Goal: Task Accomplishment & Management: Use online tool/utility

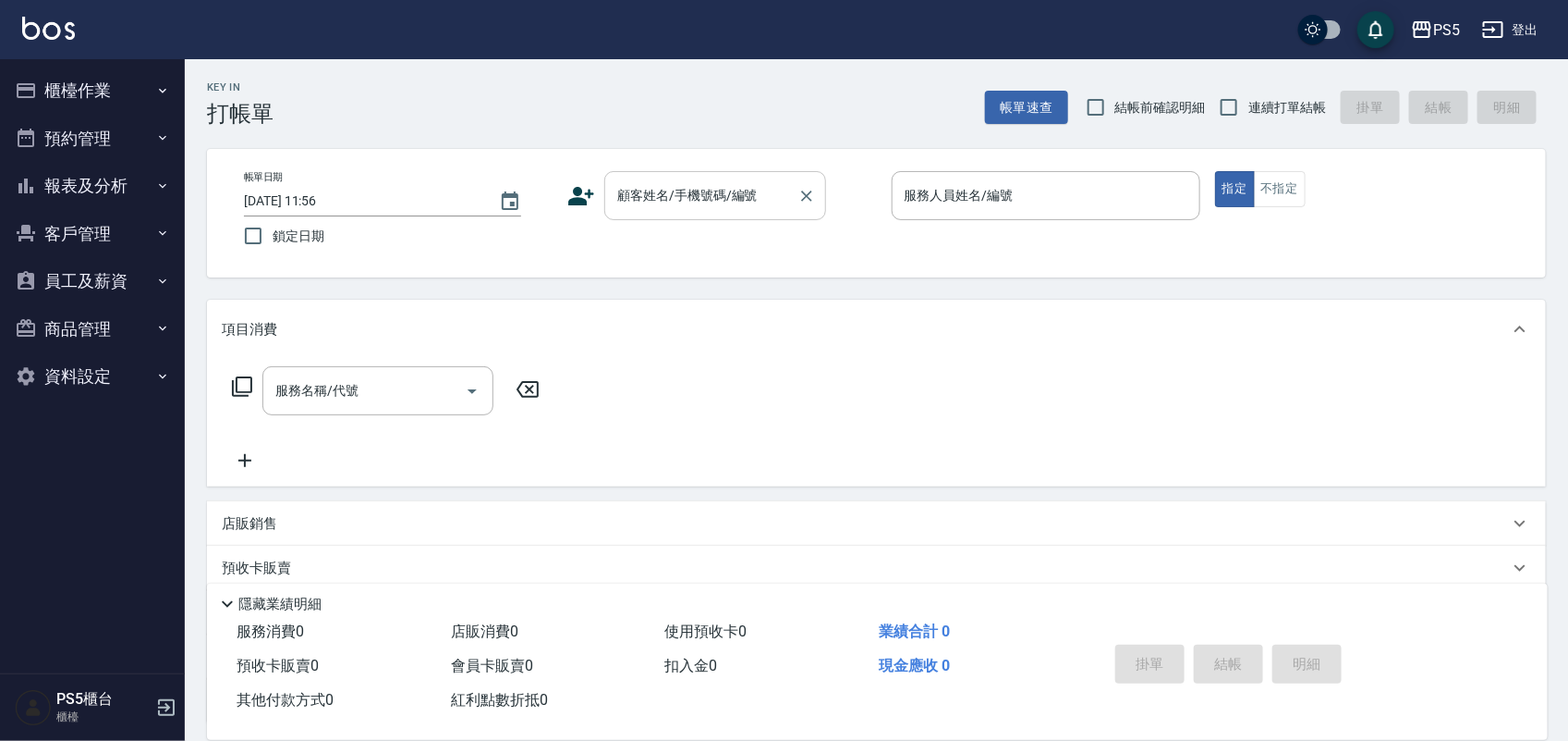
click at [634, 191] on div "顧客姓名/手機號碼/編號 顧客姓名/手機號碼/編號" at bounding box center [714, 196] width 222 height 49
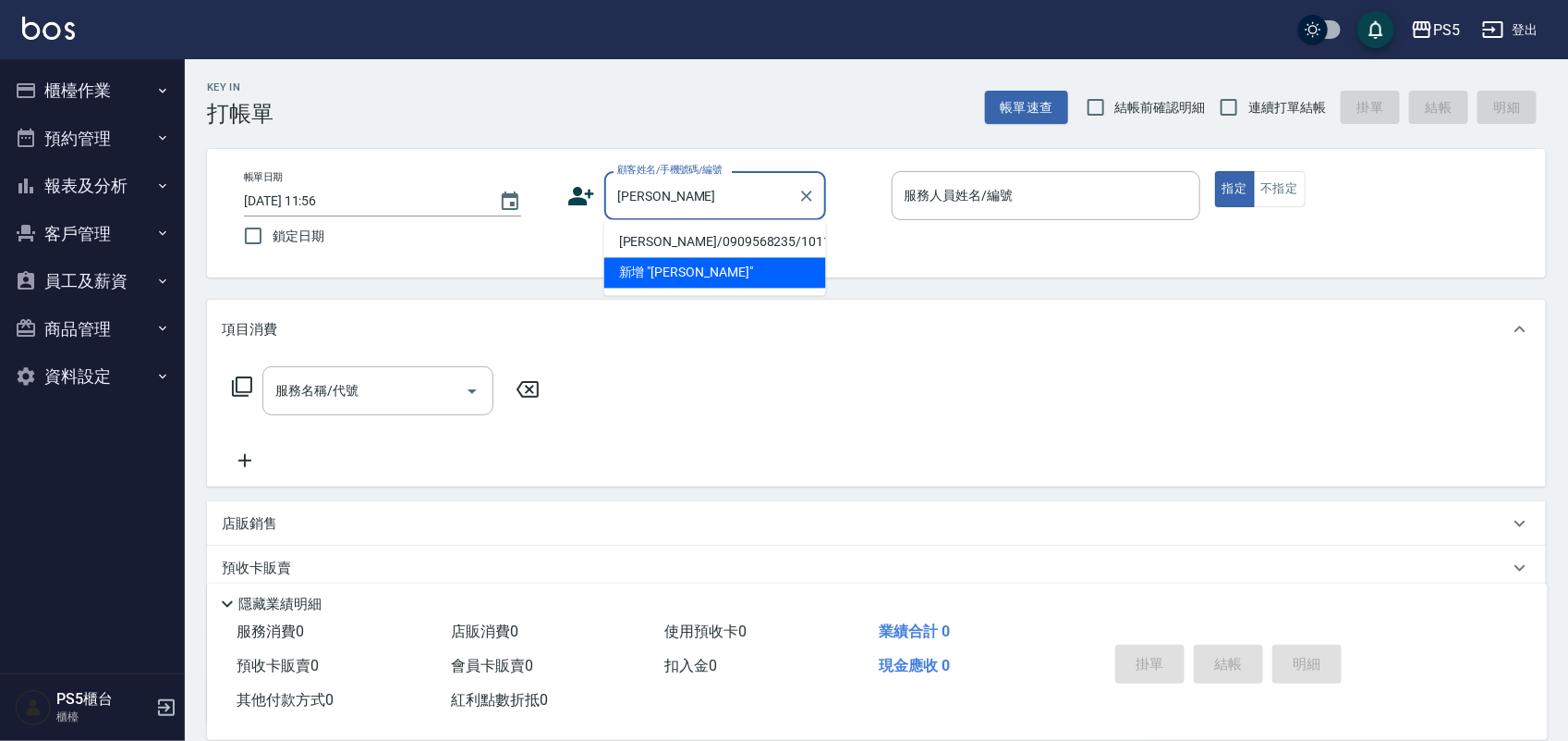
click at [667, 242] on li "[PERSON_NAME]/0909568235/10118" at bounding box center [714, 242] width 222 height 31
type input "[PERSON_NAME]/0909568235/10118"
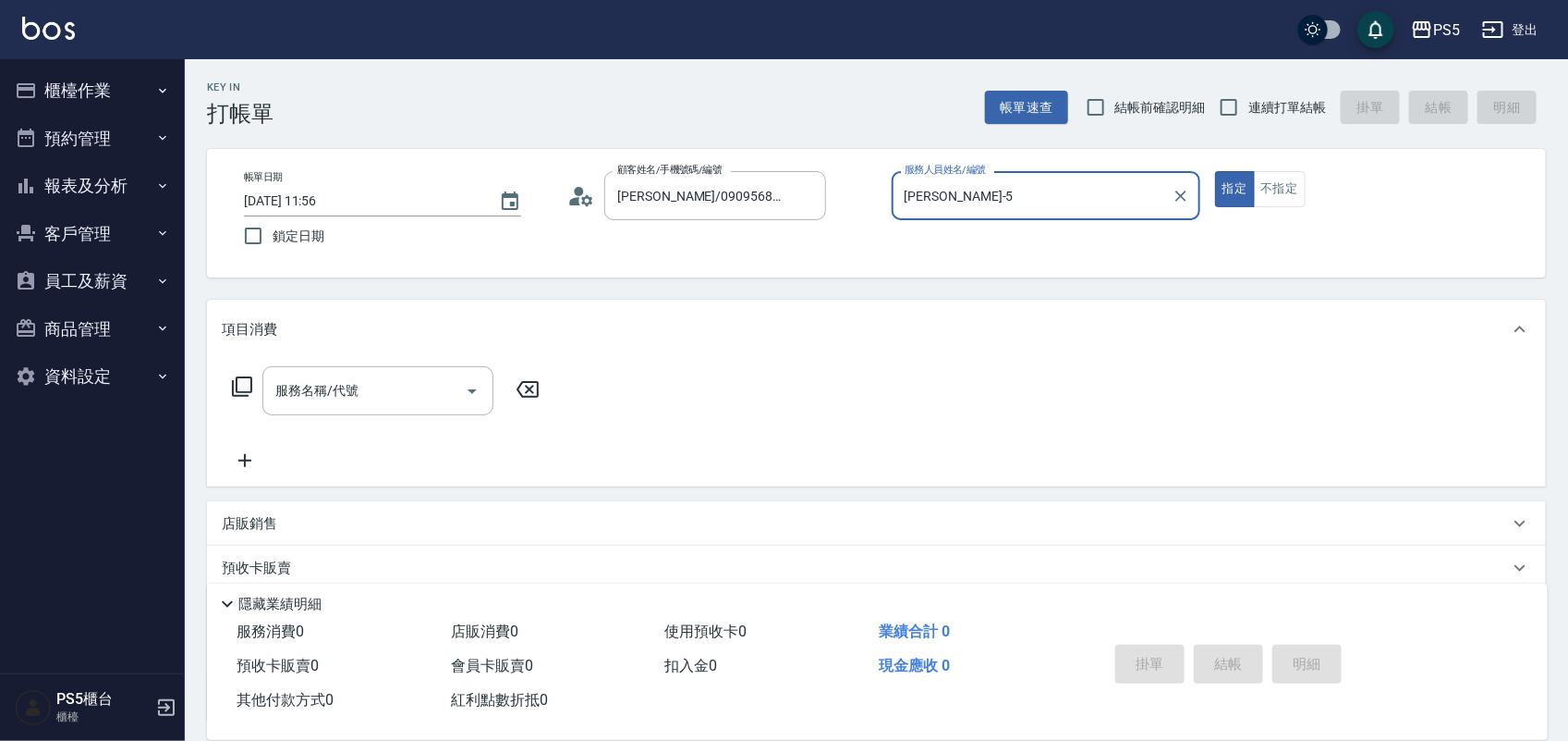
type input "[PERSON_NAME]-5"
click at [343, 385] on div "服務名稱/代號 服務名稱/代號" at bounding box center [378, 390] width 231 height 49
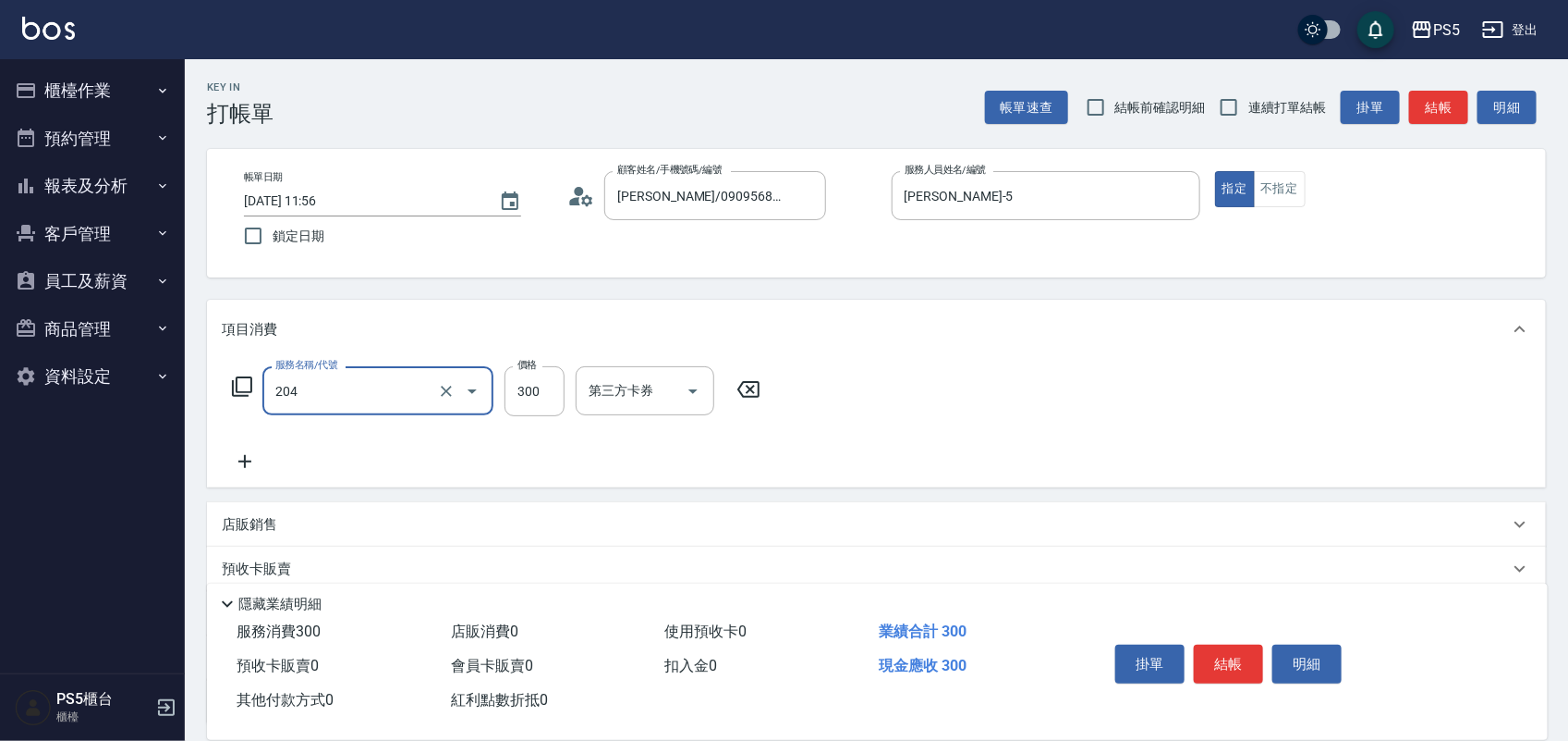
type input "單剪髮300(204)"
type input "200"
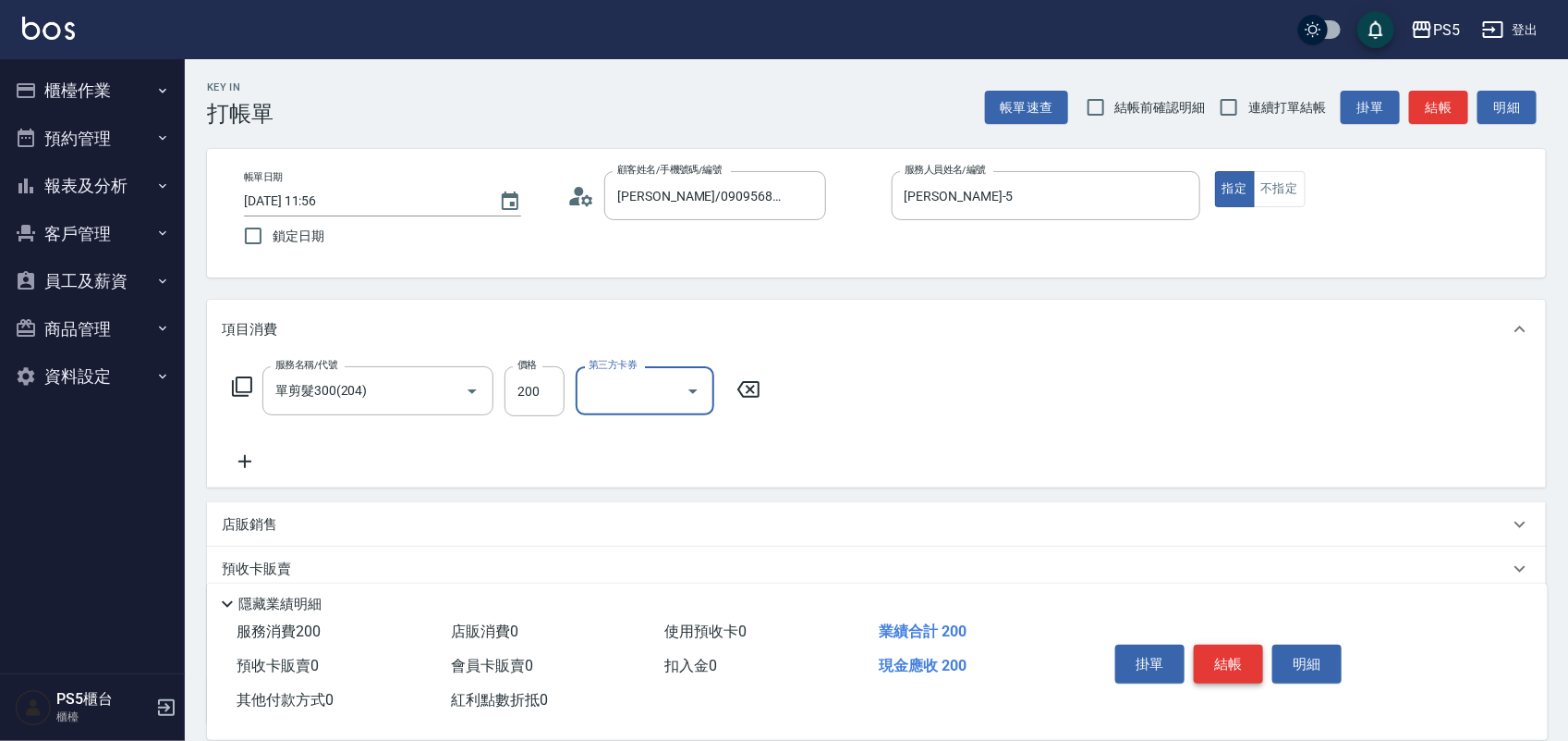
click at [1247, 667] on button "結帳" at bounding box center [1229, 664] width 69 height 39
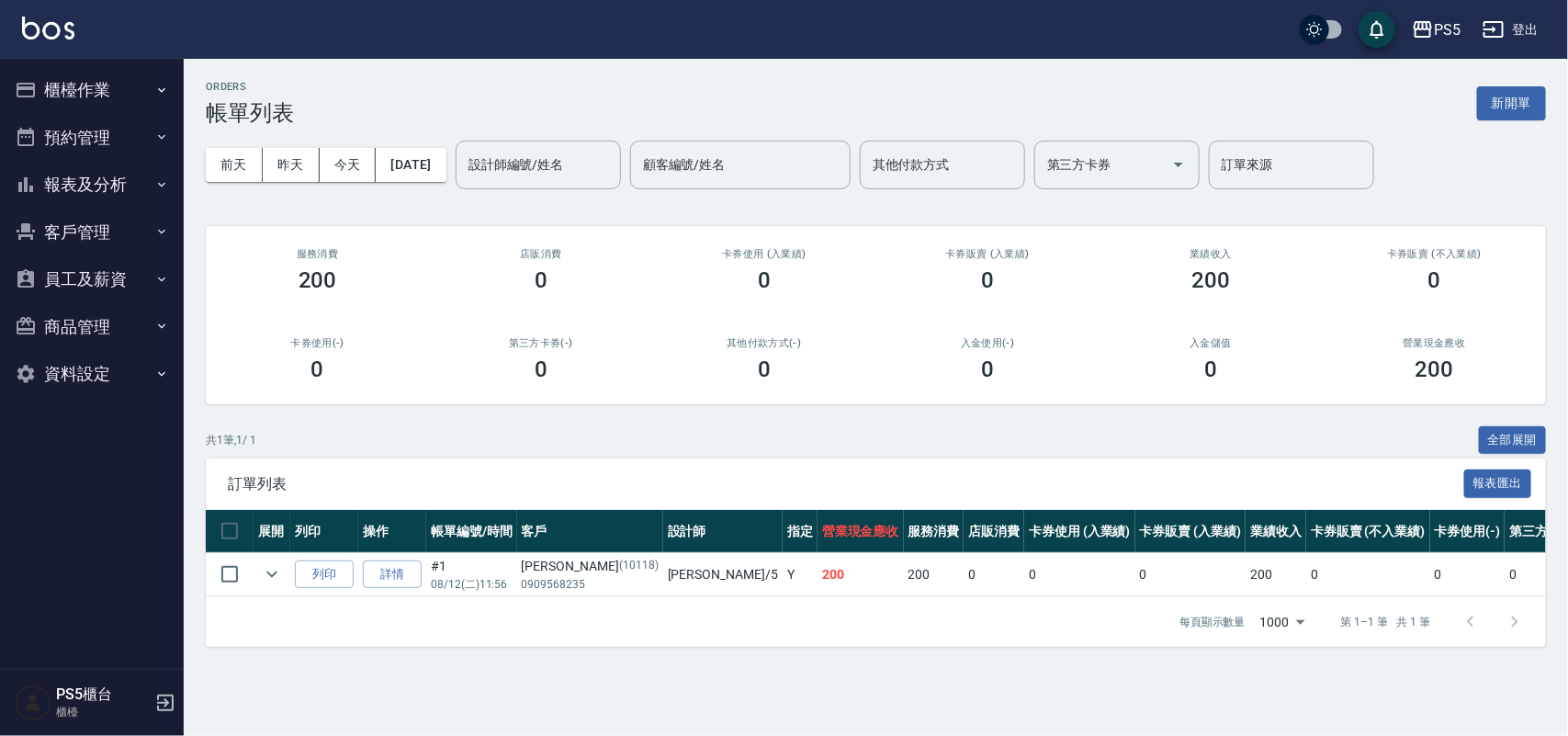
click at [72, 99] on button "櫃檯作業" at bounding box center [92, 89] width 169 height 47
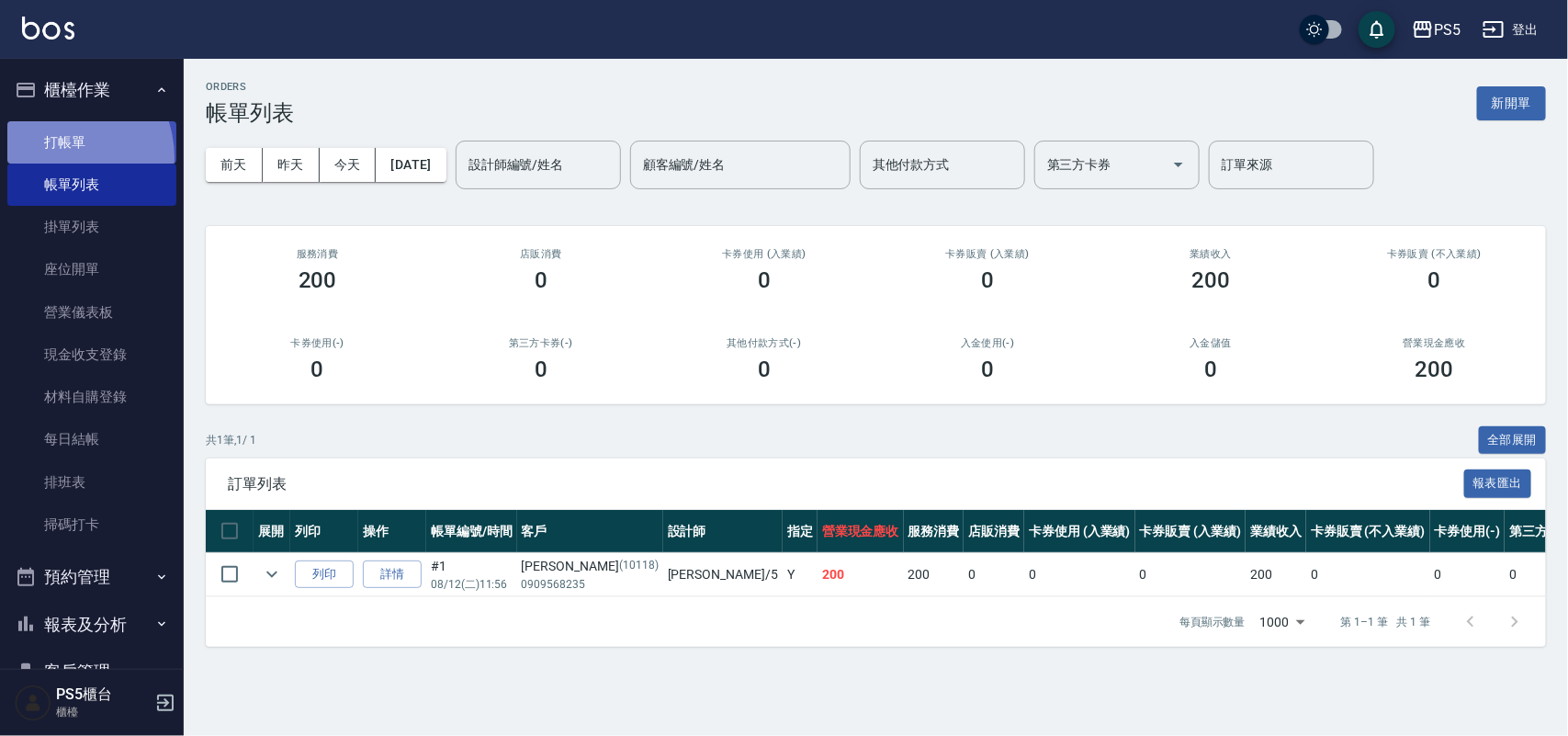
click at [56, 157] on link "打帳單" at bounding box center [92, 141] width 169 height 42
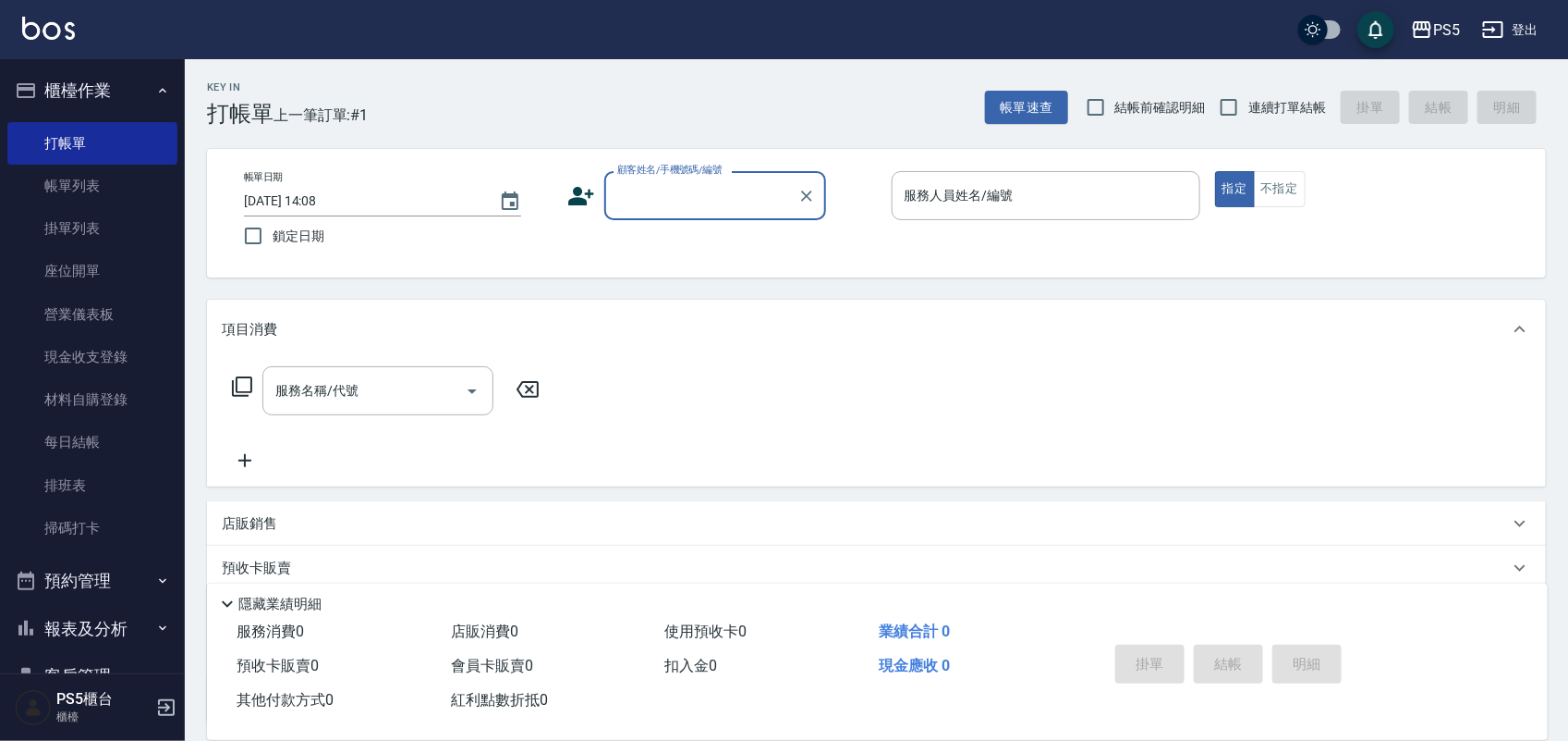
click at [638, 199] on input "顧客姓名/手機號碼/編號" at bounding box center [701, 196] width 178 height 33
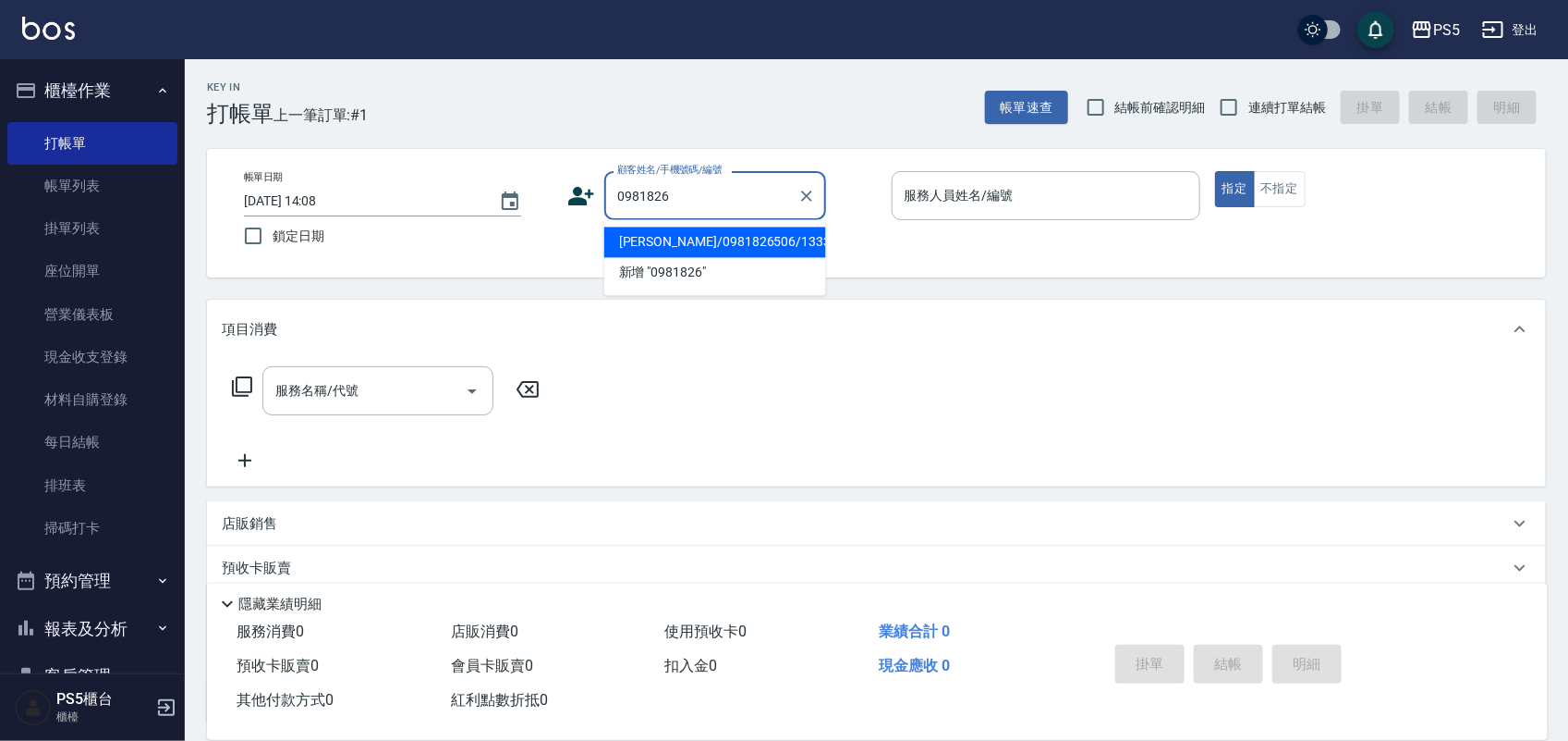
click at [636, 243] on li "[PERSON_NAME]/0981826506/13336" at bounding box center [714, 242] width 222 height 31
type input "[PERSON_NAME]/0981826506/13336"
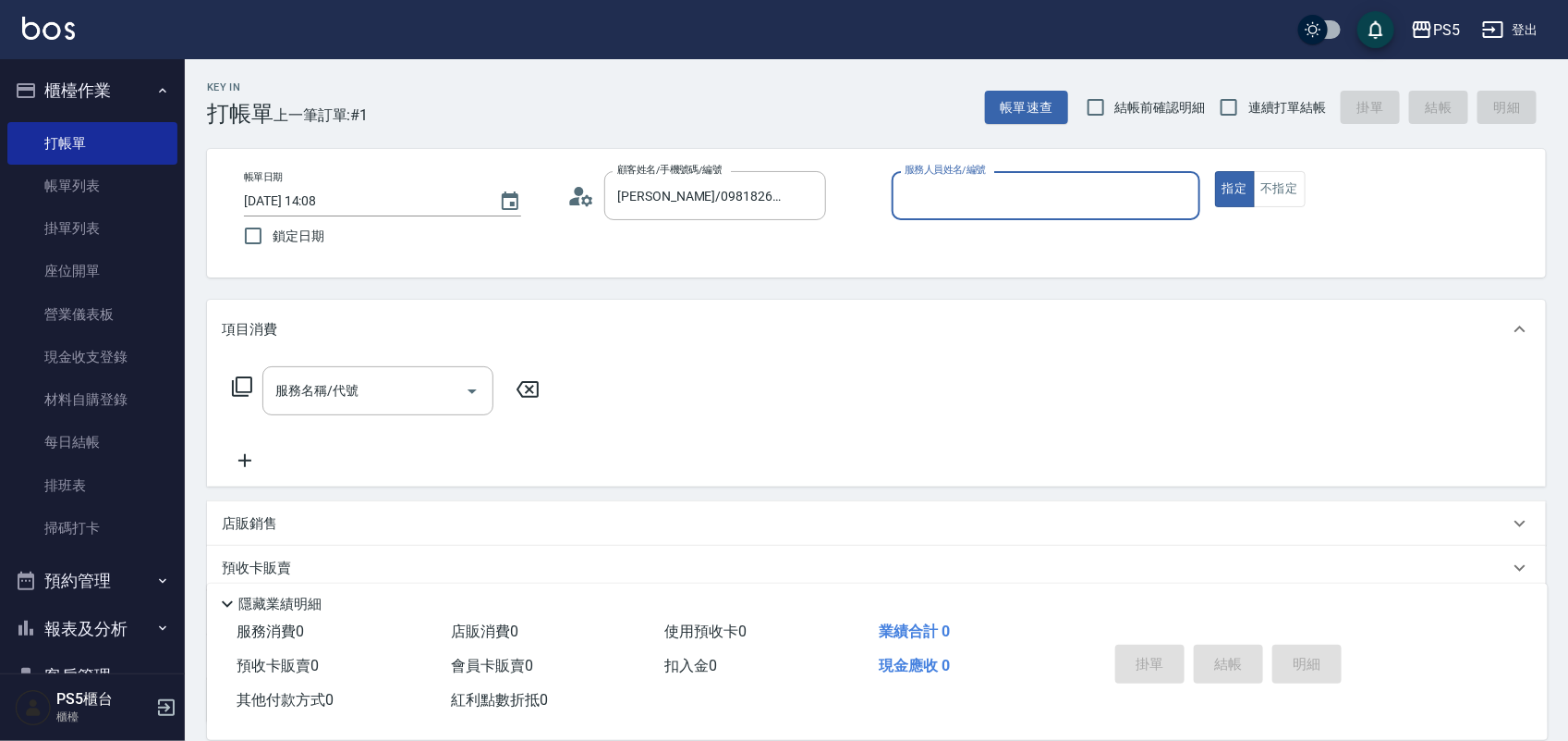
type input "[PERSON_NAME]-5"
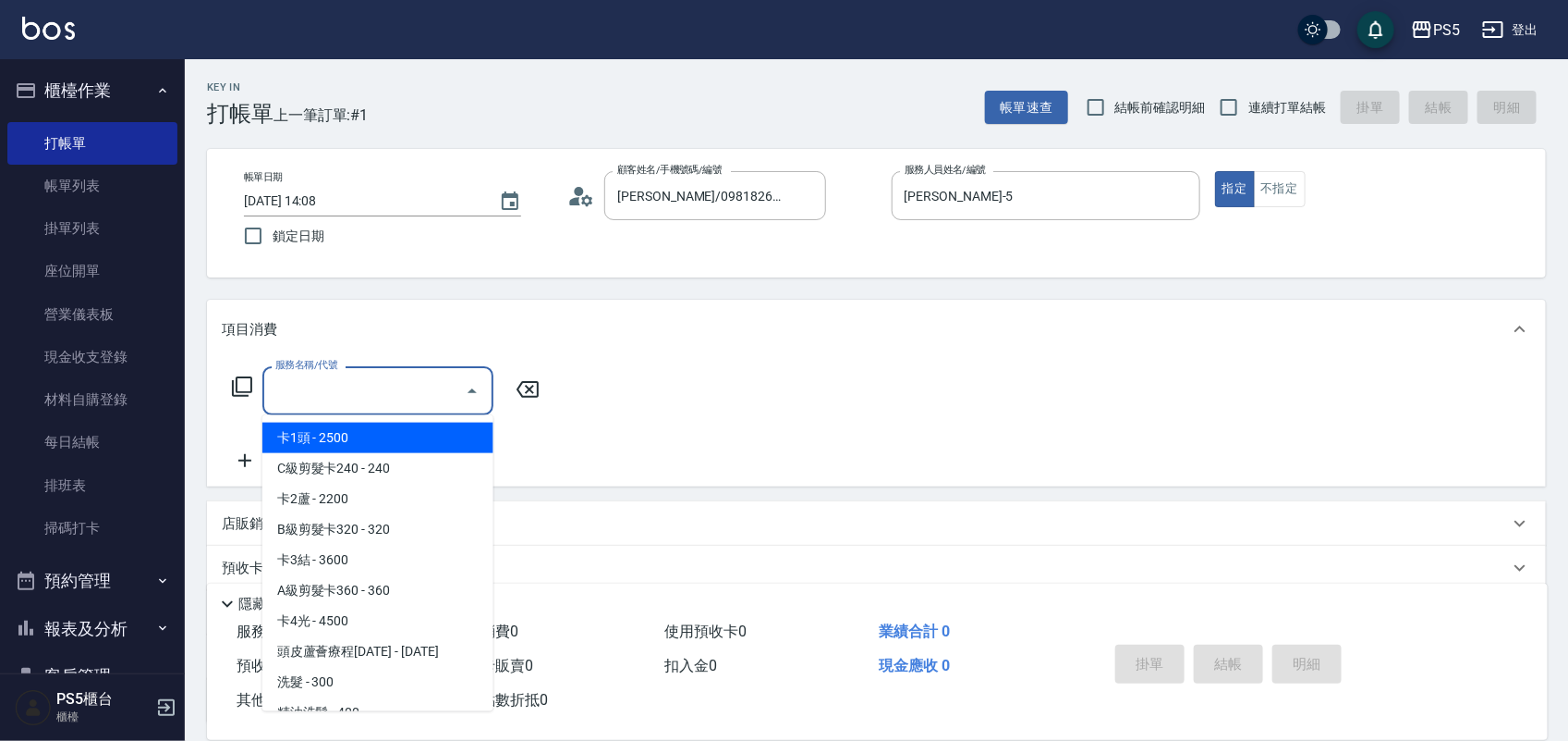
click at [389, 393] on input "服務名稱/代號" at bounding box center [365, 390] width 187 height 33
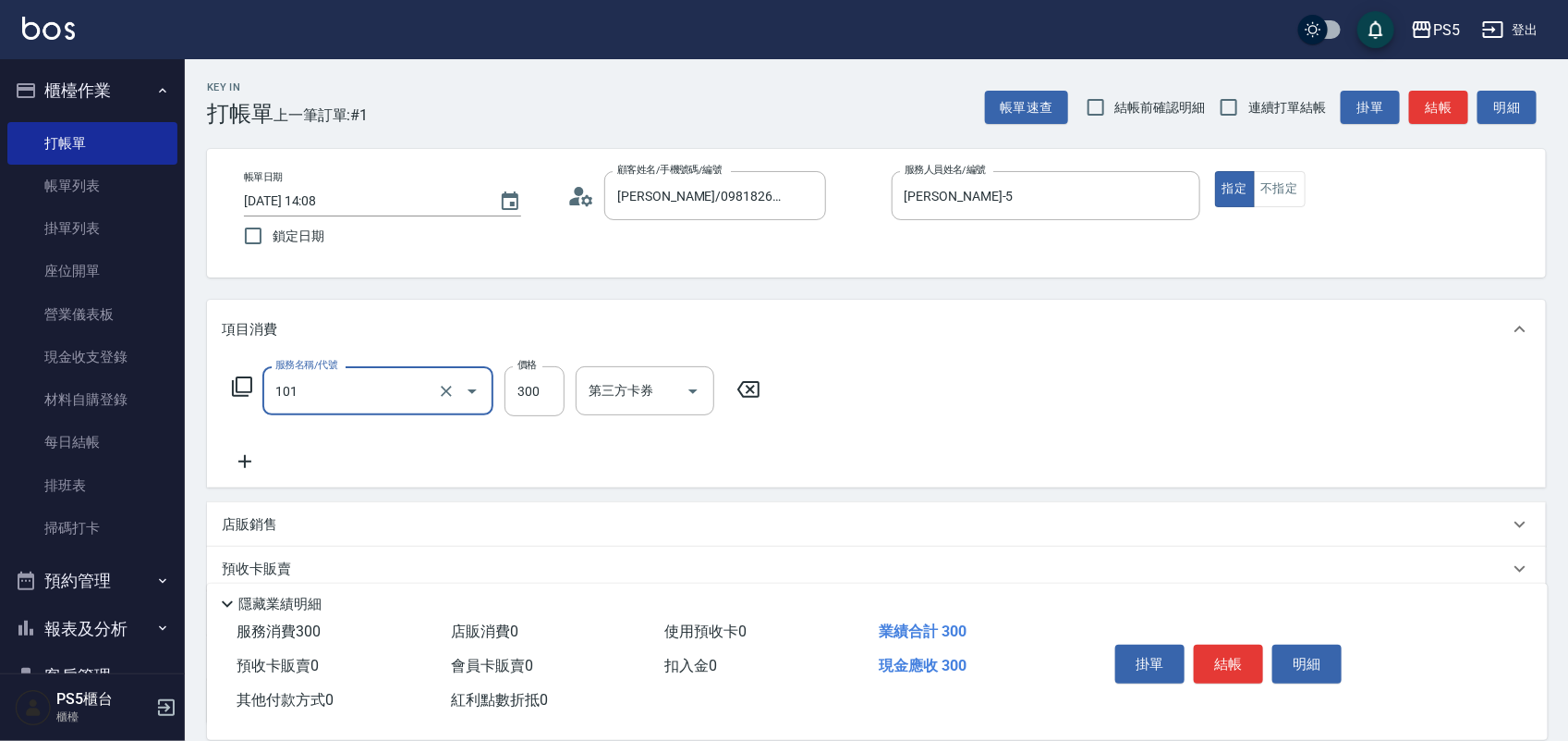
type input "洗髮(101)"
type input "500"
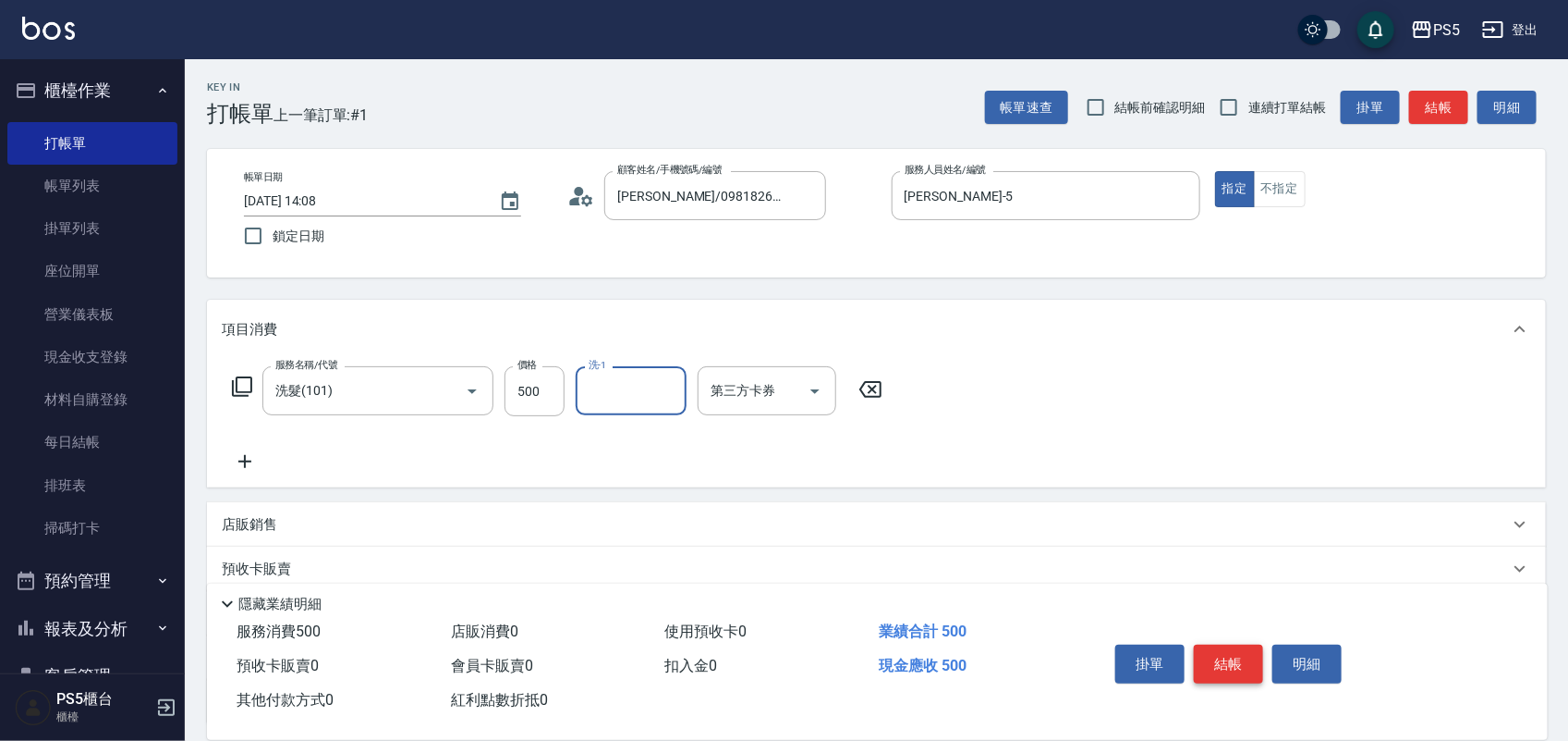
click at [1212, 650] on button "結帳" at bounding box center [1229, 664] width 69 height 39
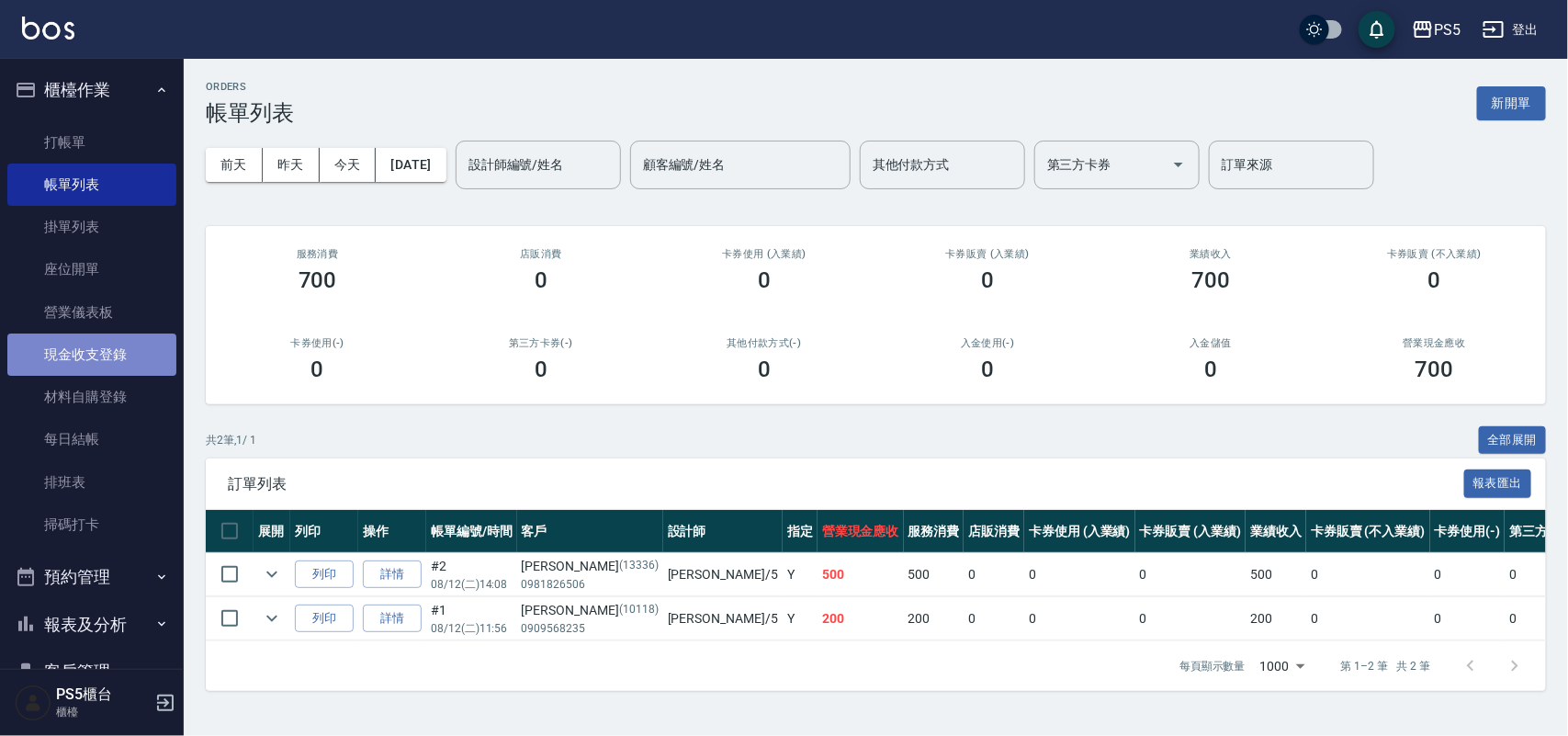
click at [97, 354] on link "現金收支登錄" at bounding box center [92, 354] width 169 height 42
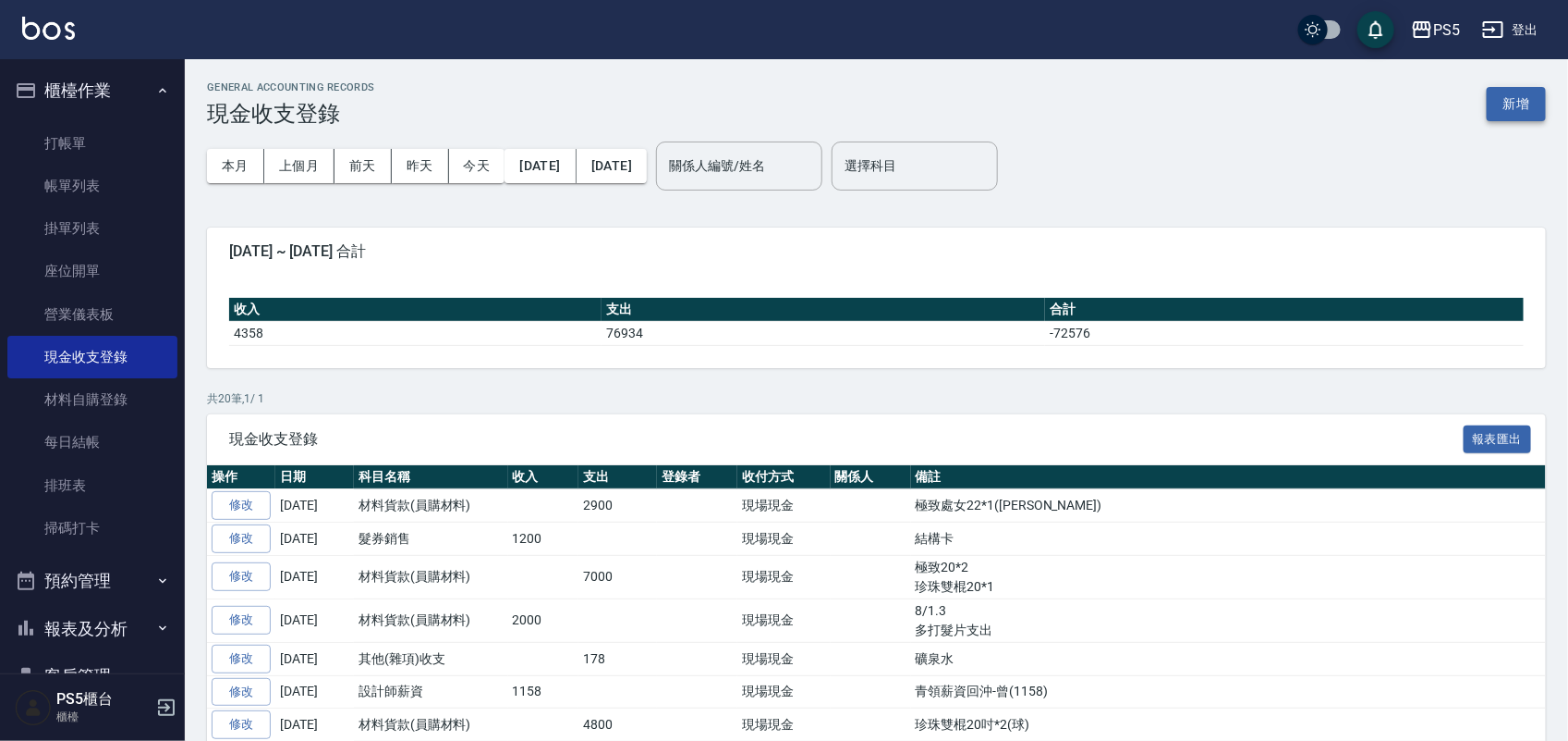
click at [1520, 100] on button "新增" at bounding box center [1517, 104] width 59 height 35
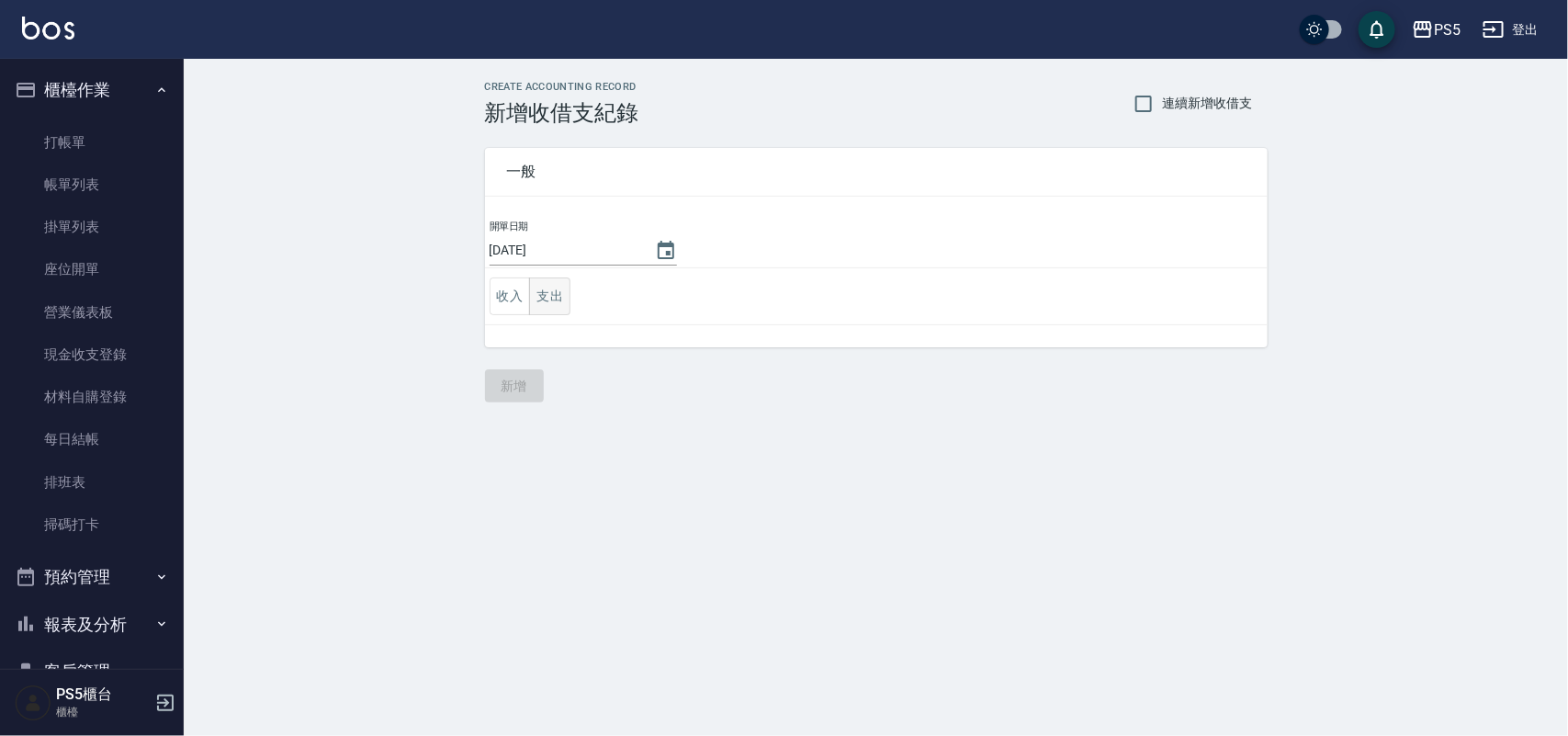
click at [556, 290] on button "支出" at bounding box center [549, 296] width 41 height 38
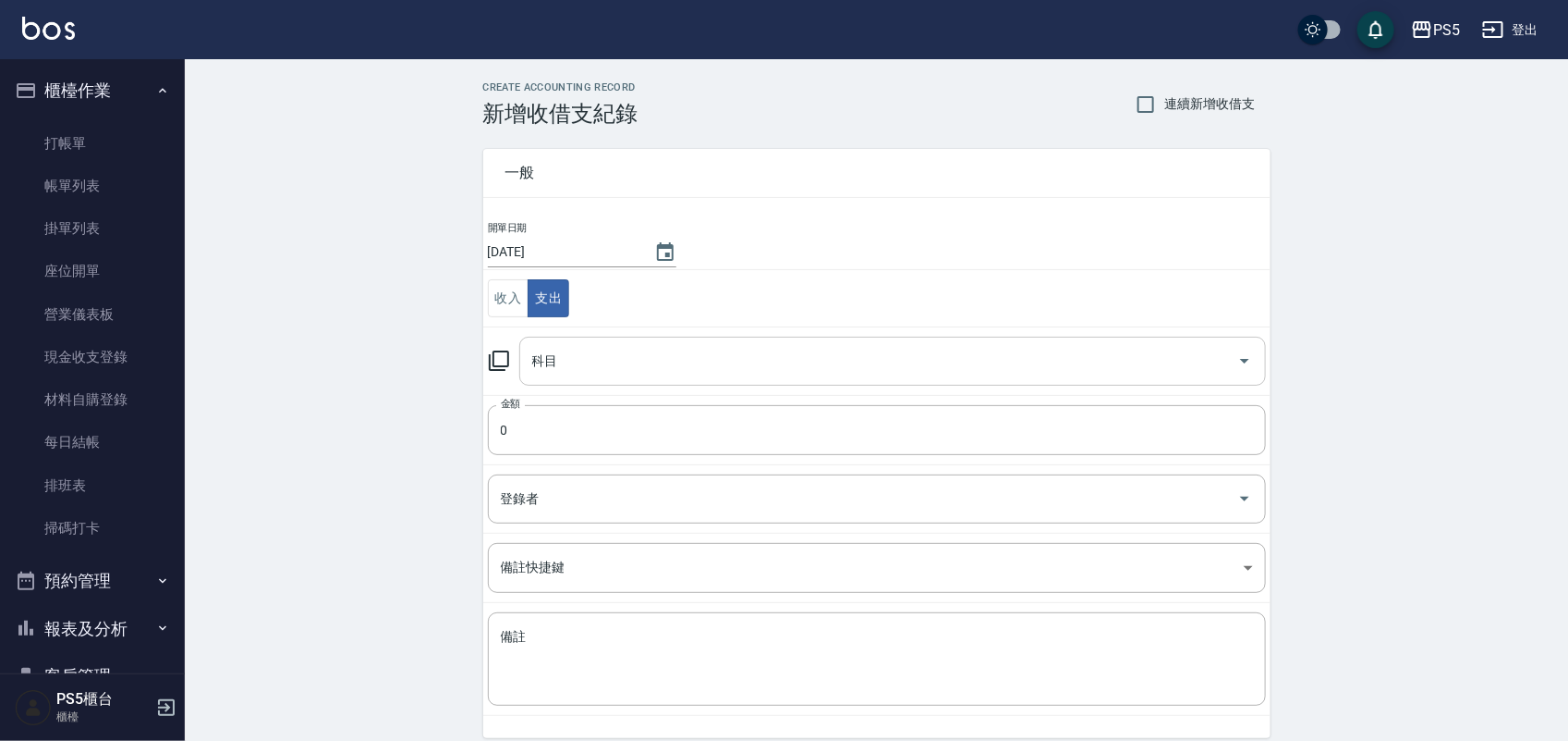
click at [570, 354] on input "科目" at bounding box center [878, 361] width 702 height 33
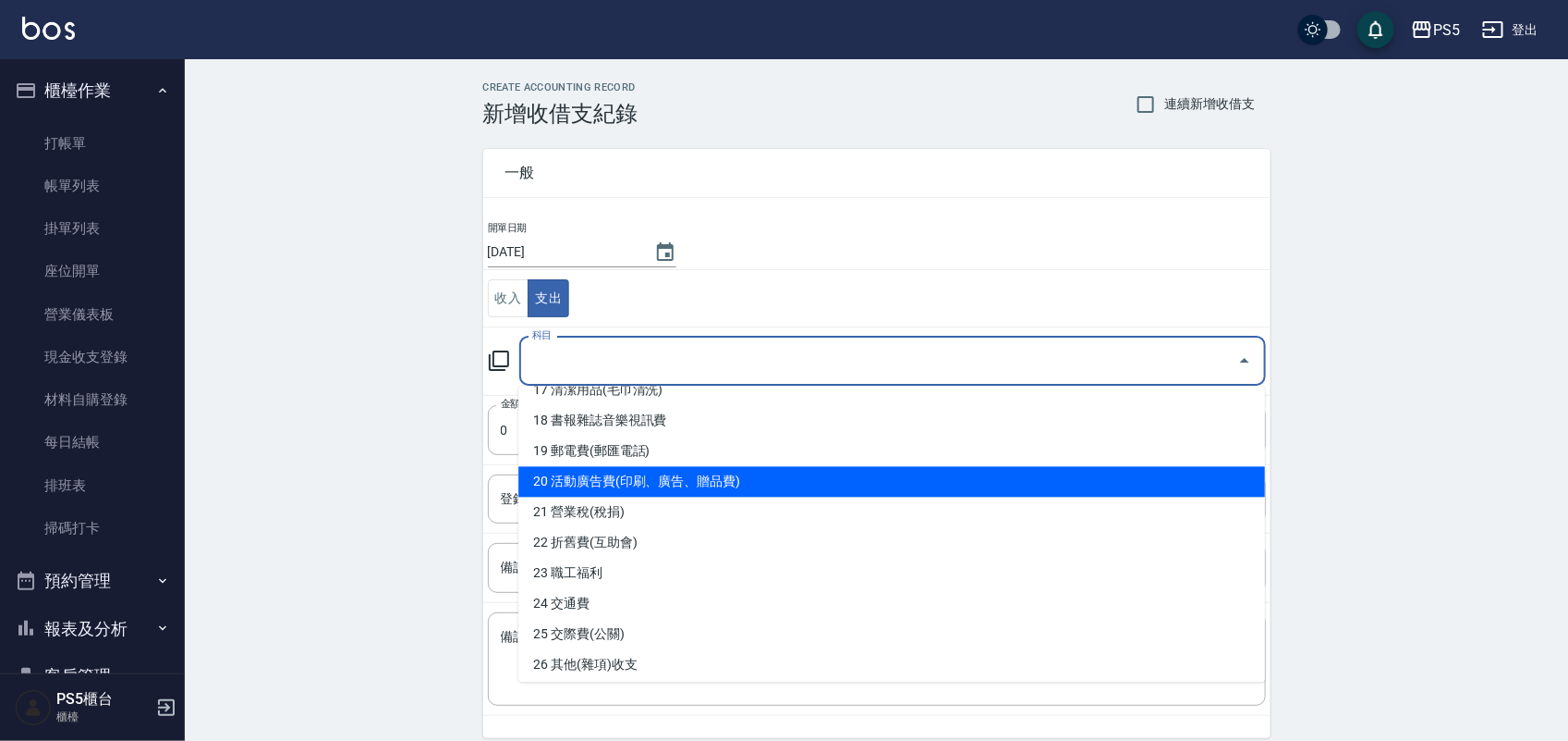
scroll to position [578, 0]
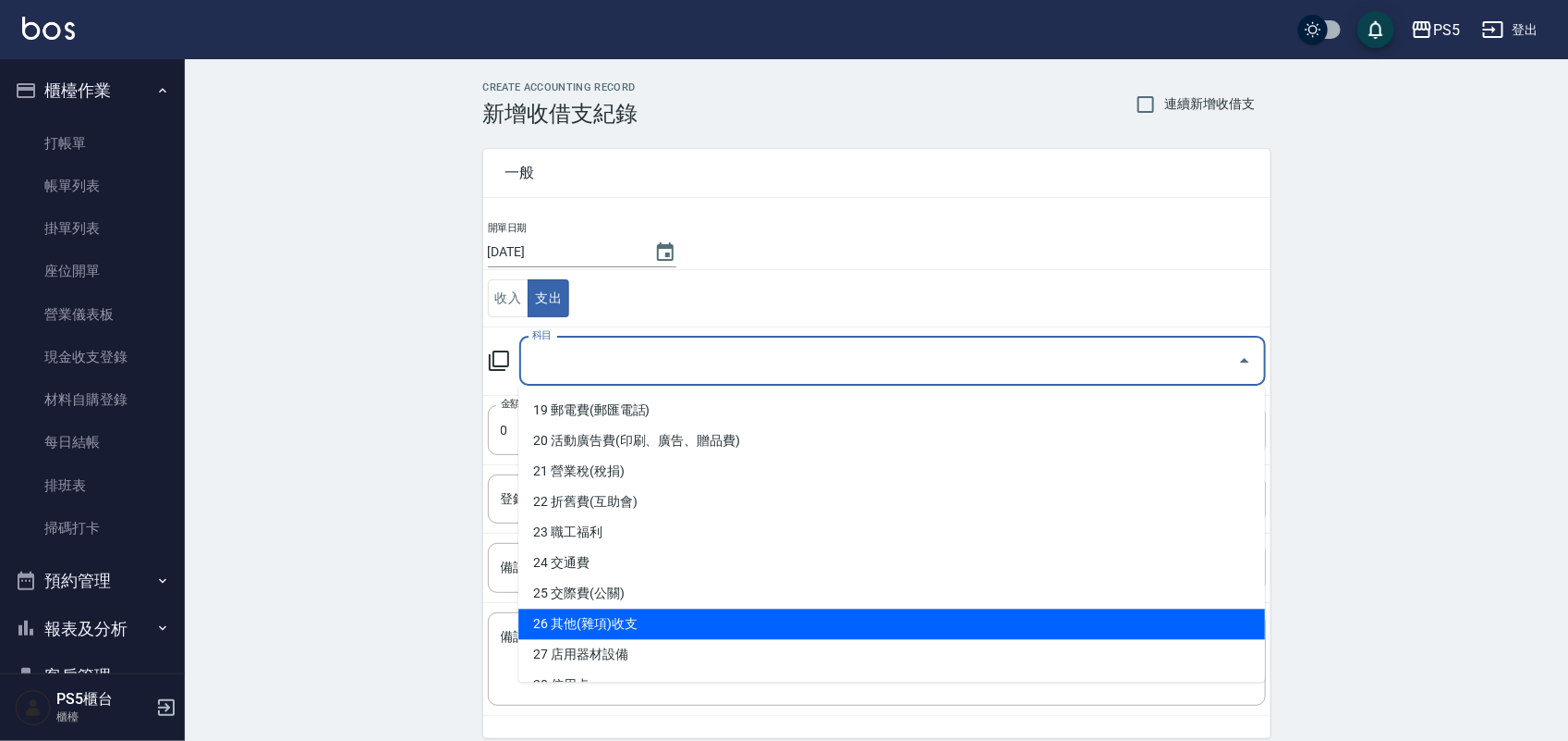
click at [640, 617] on li "26 其他(雜項)收支" at bounding box center [892, 624] width 747 height 31
type input "26 其他(雜項)收支"
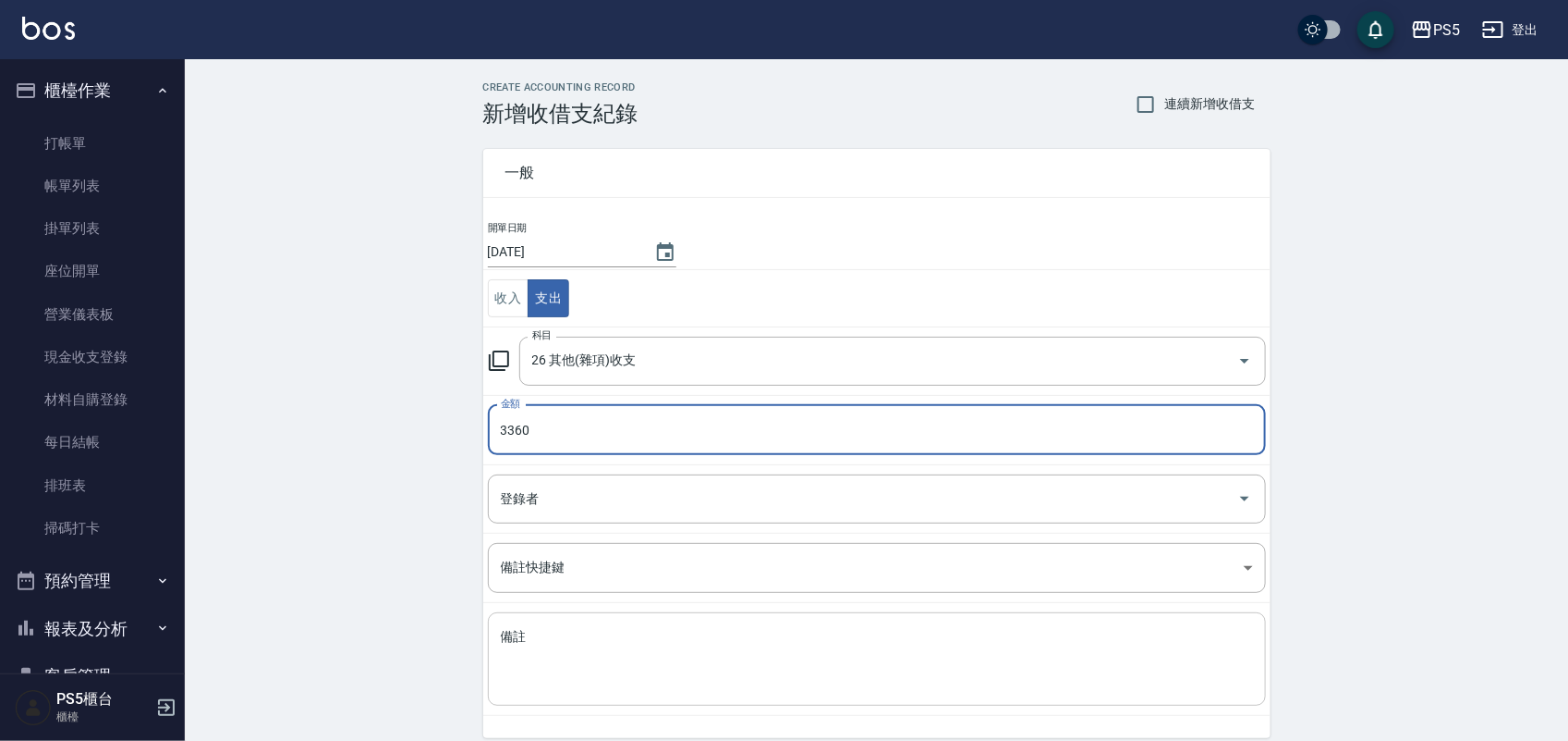
type input "3360"
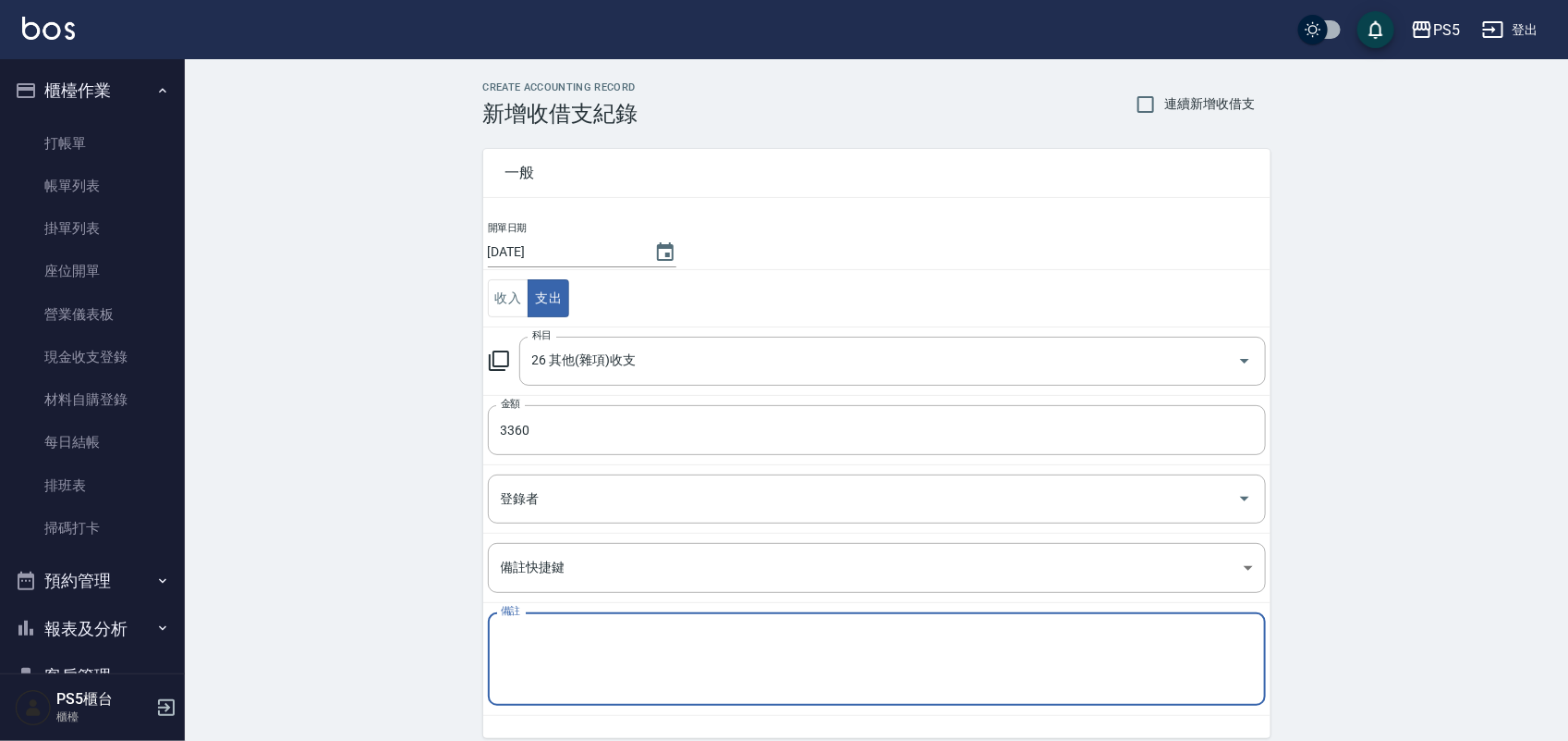
click at [612, 645] on textarea "備註" at bounding box center [877, 659] width 753 height 63
type textarea "q"
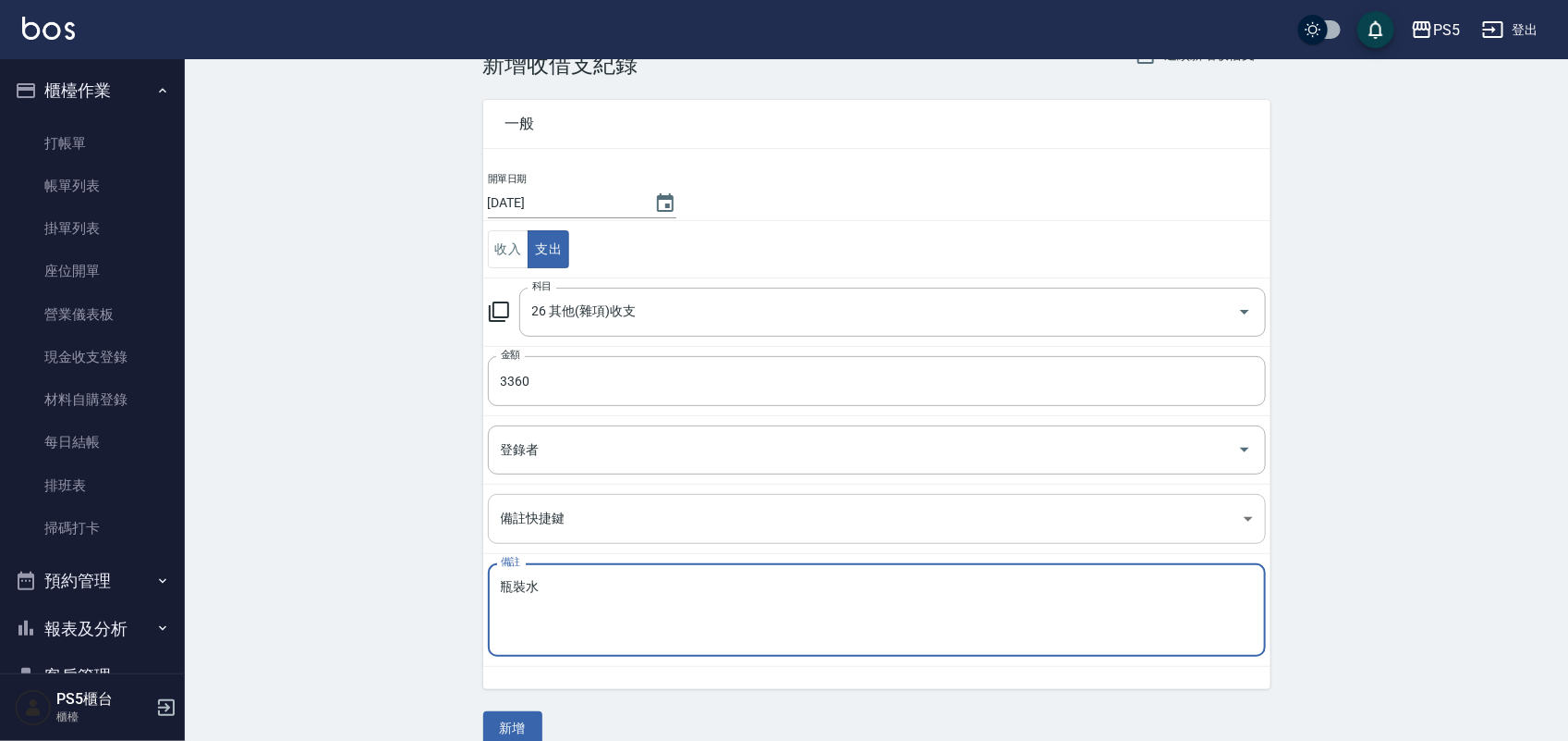
scroll to position [77, 0]
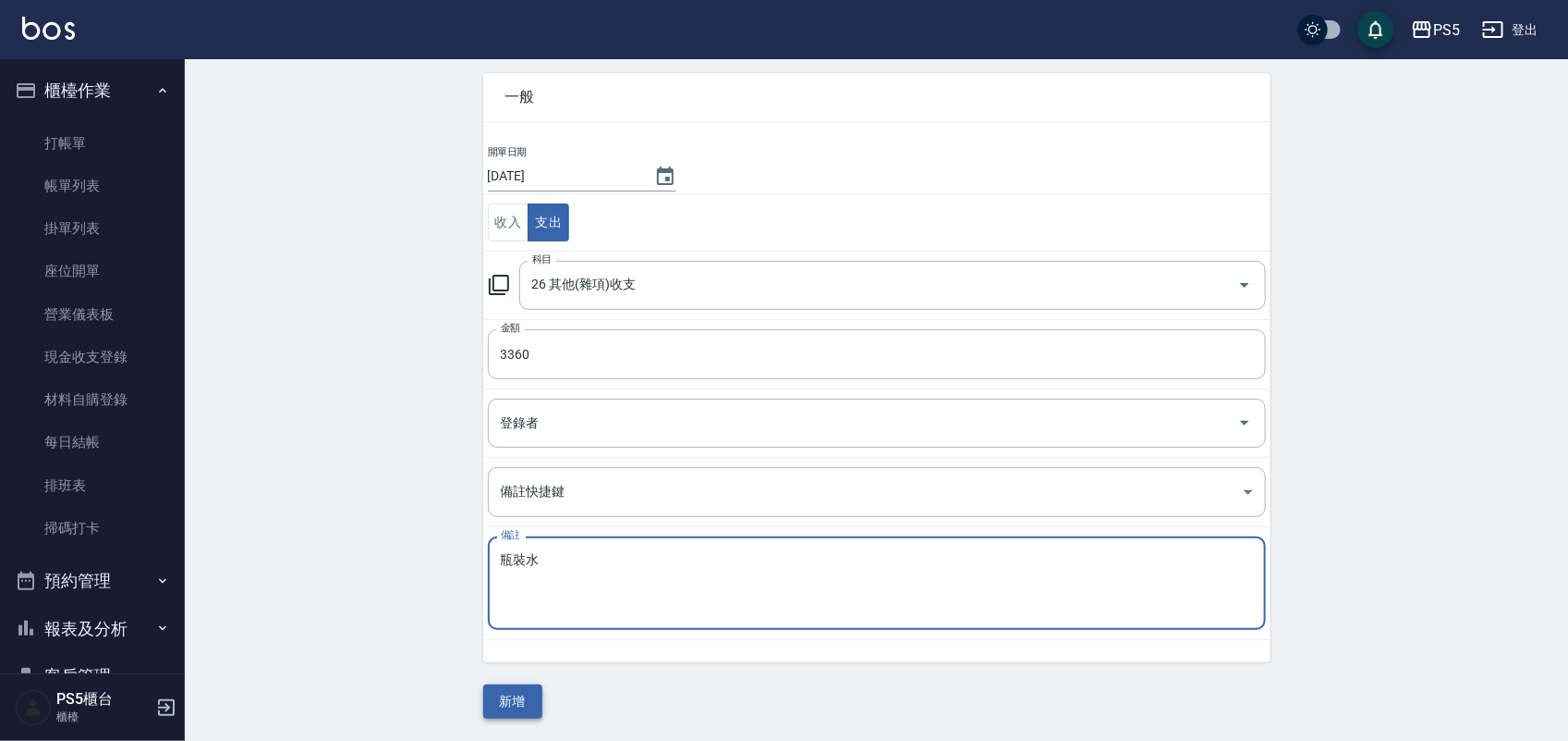
type textarea "瓶裝水"
click at [529, 696] on button "新增" at bounding box center [512, 701] width 59 height 35
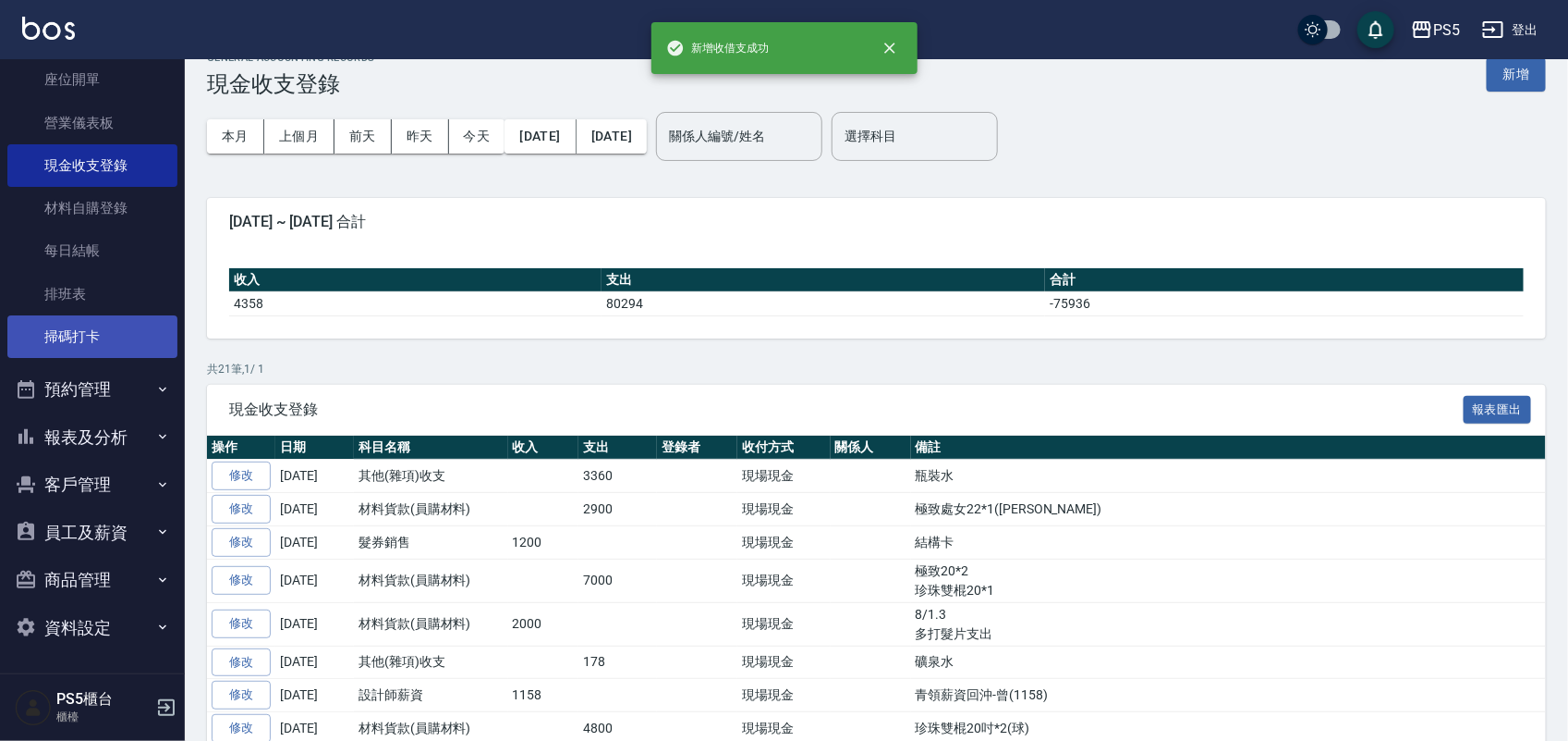
scroll to position [116, 0]
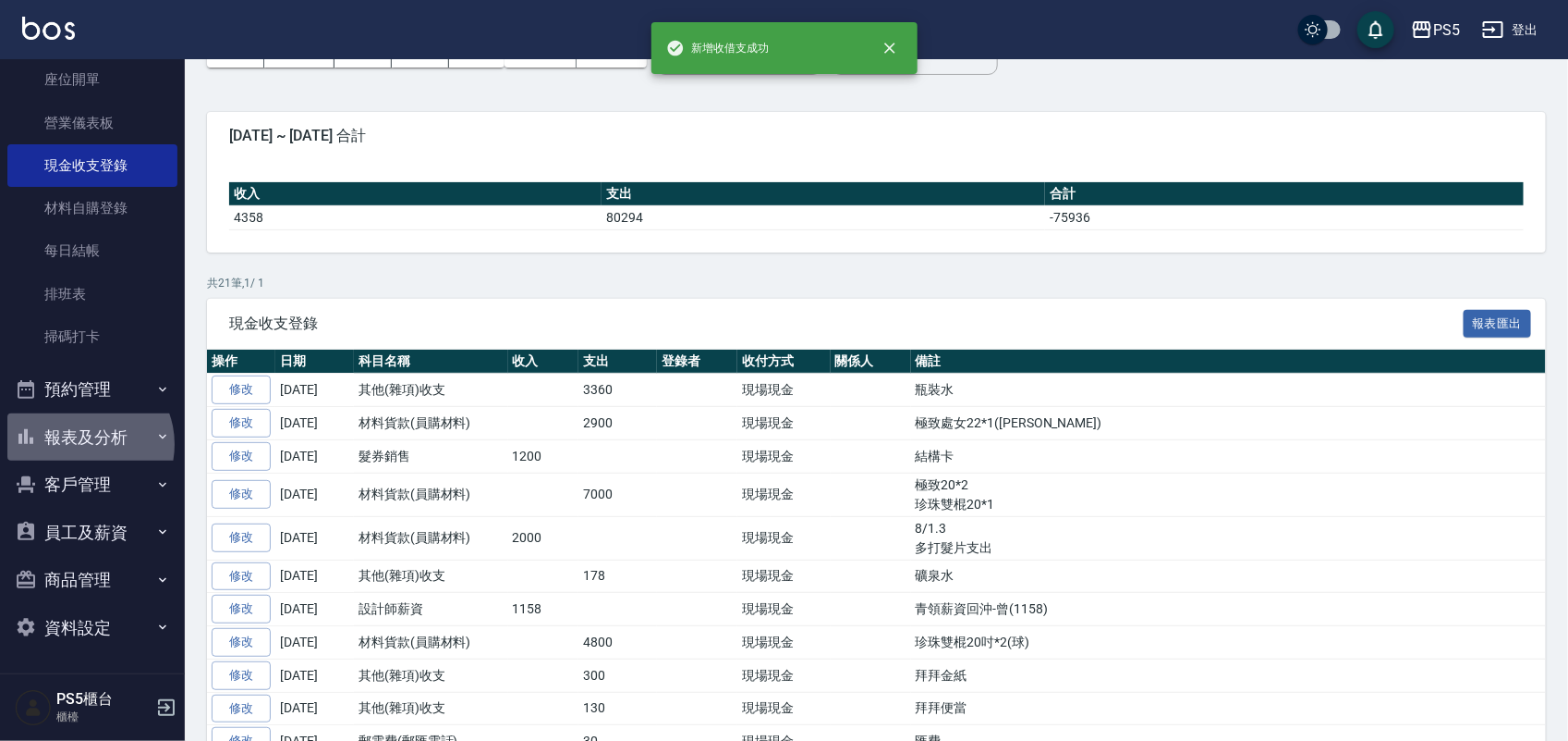
click at [83, 443] on button "報表及分析" at bounding box center [93, 437] width 170 height 48
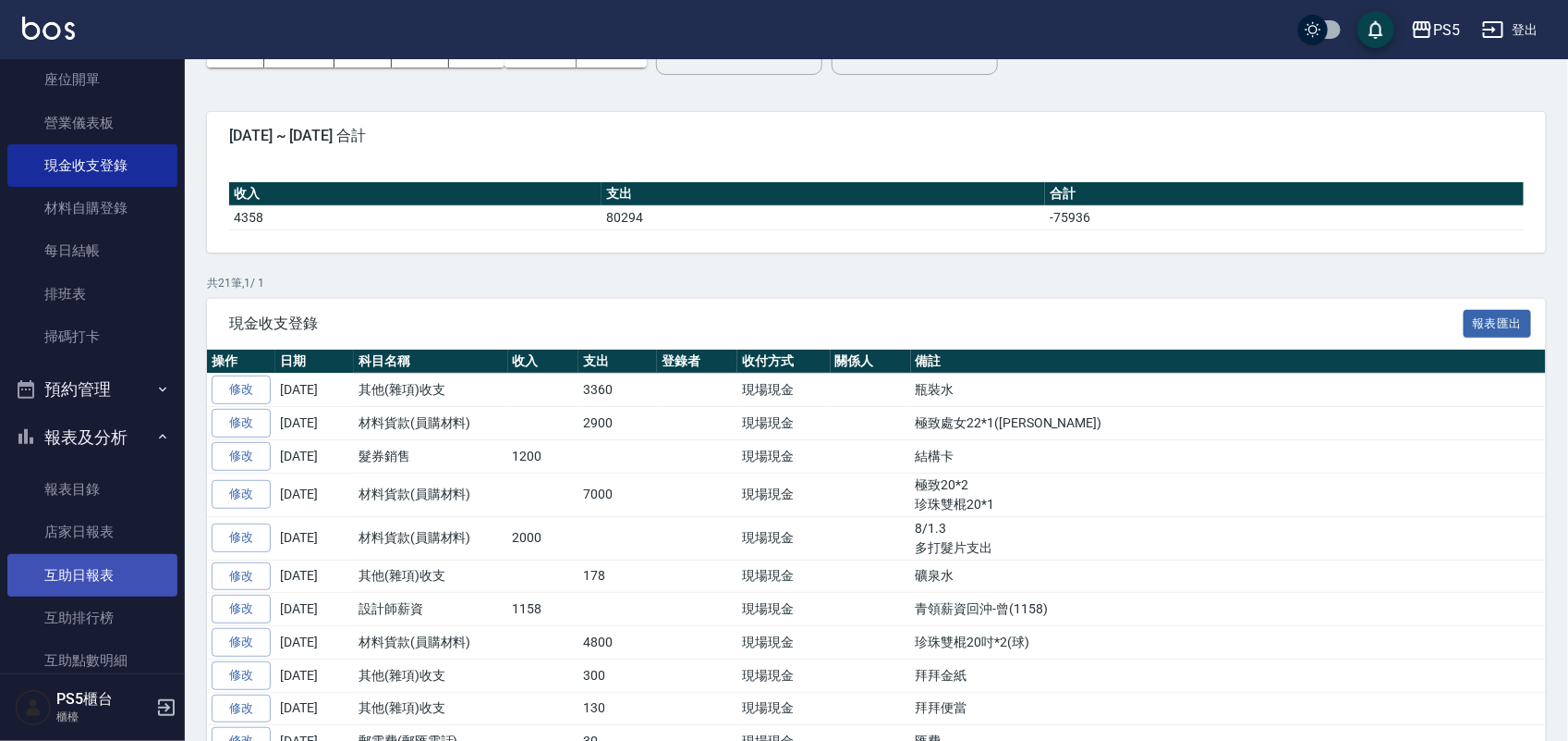
scroll to position [307, 0]
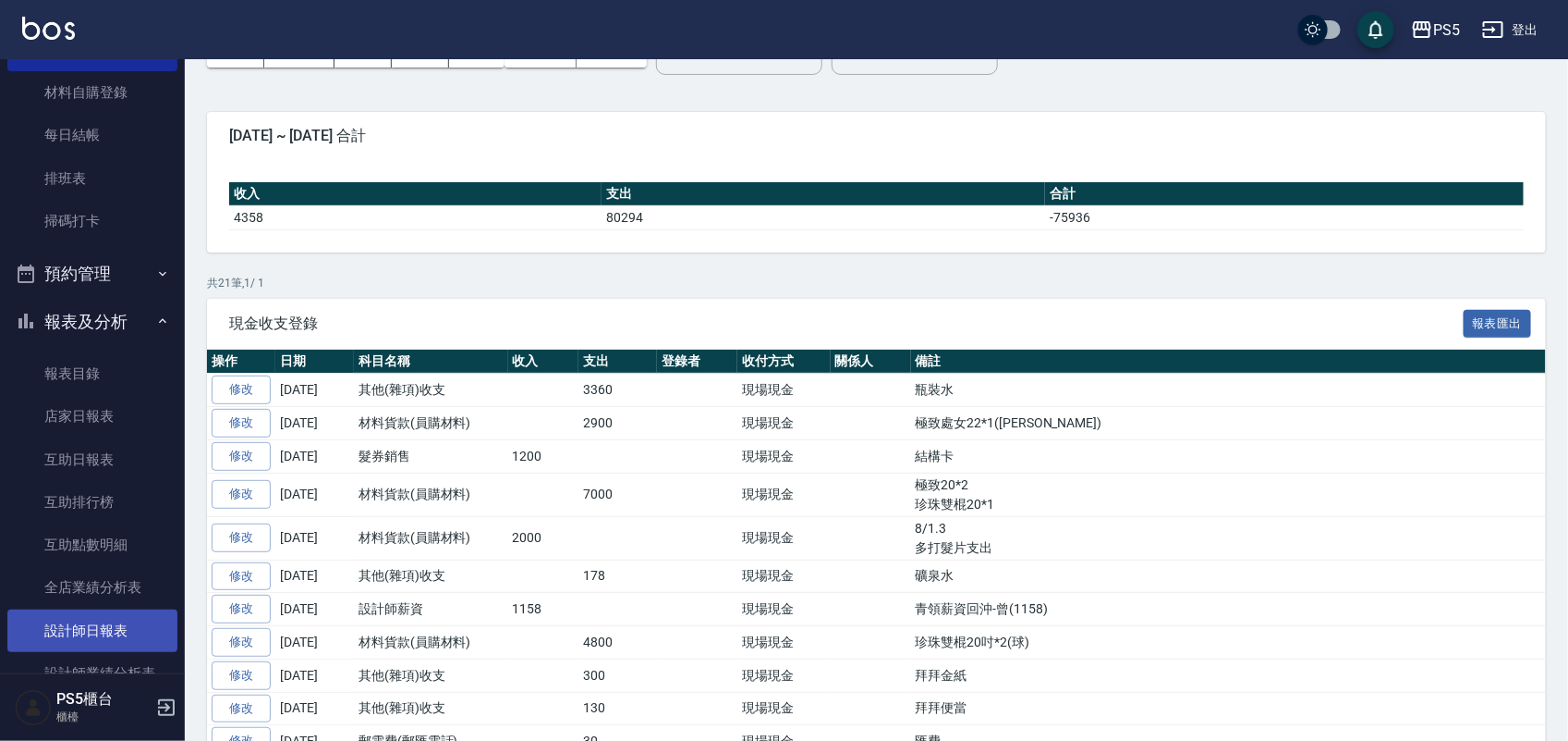
click at [94, 615] on link "設計師日報表" at bounding box center [93, 630] width 170 height 42
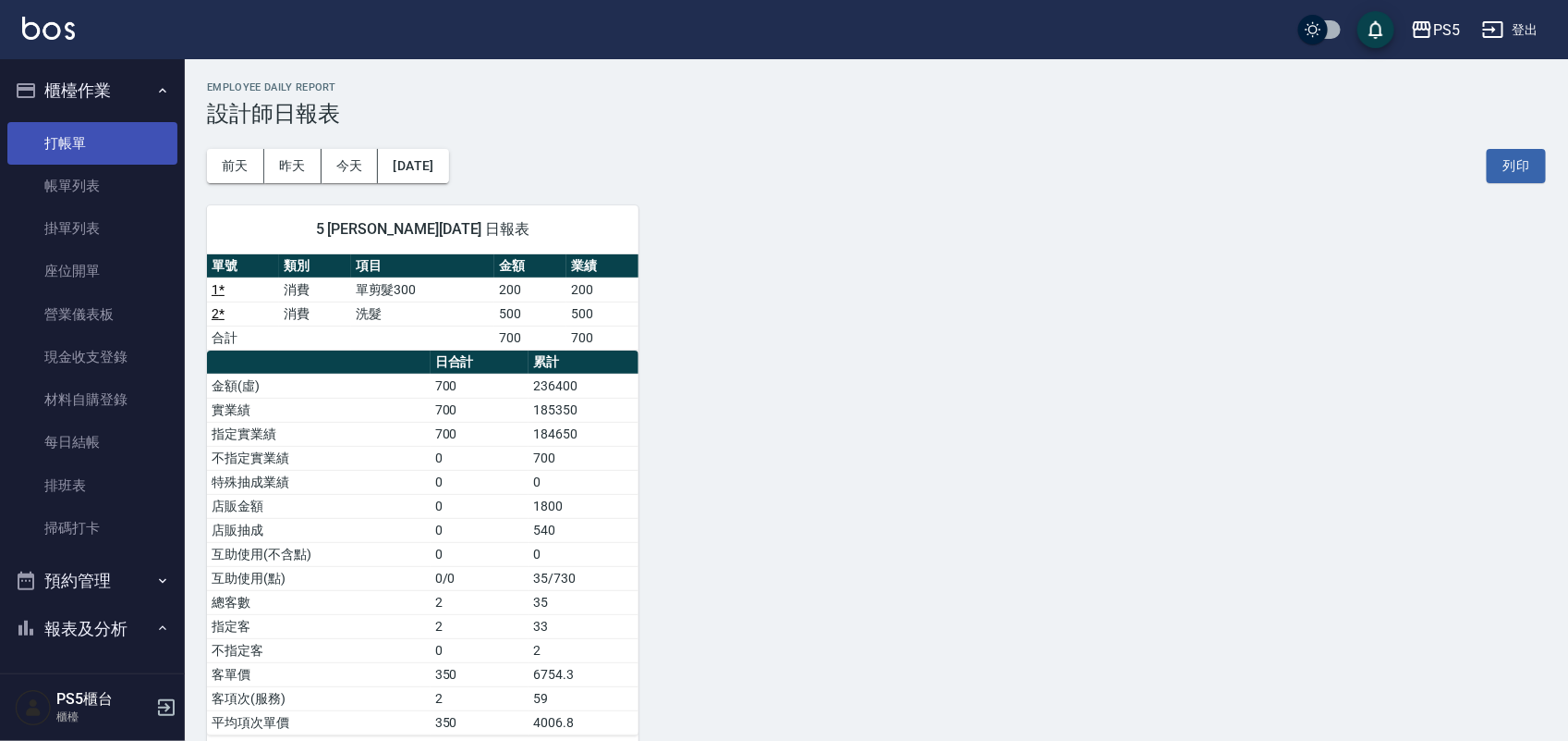
click at [111, 149] on link "打帳單" at bounding box center [93, 142] width 170 height 42
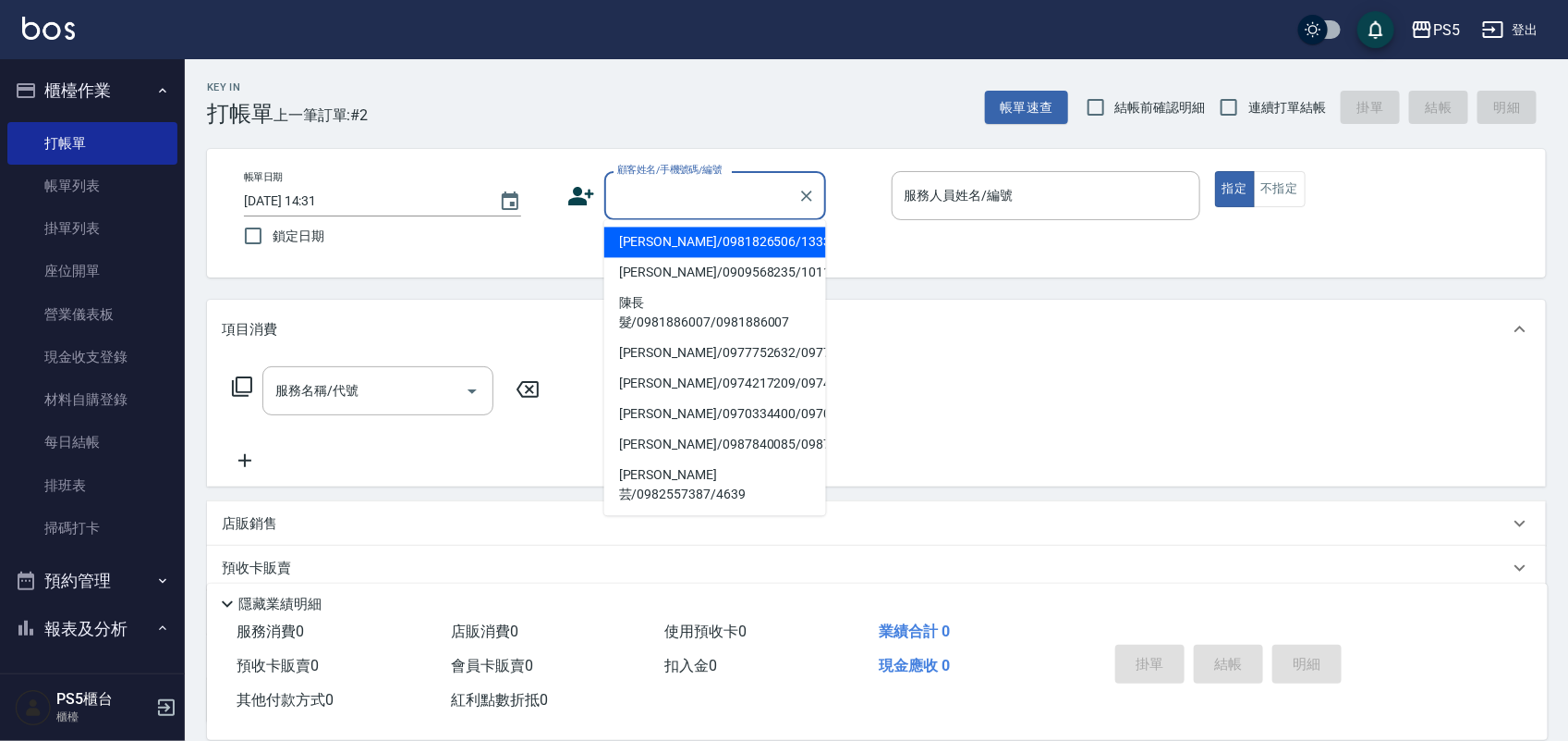
click at [685, 196] on input "顧客姓名/手機號碼/編號" at bounding box center [701, 196] width 178 height 33
type input "0"
